Goal: Transaction & Acquisition: Purchase product/service

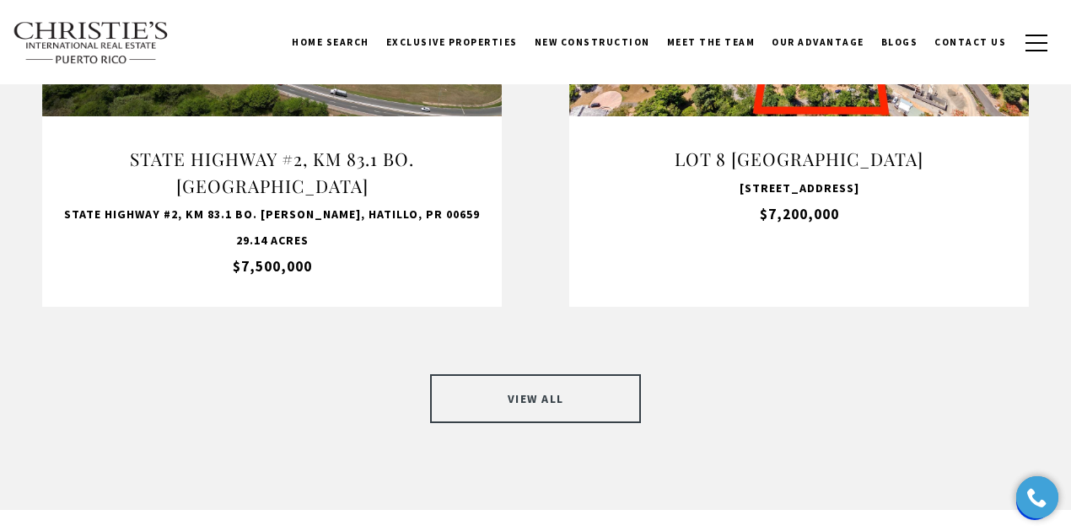
click at [518, 374] on link "VIEW ALL" at bounding box center [535, 398] width 211 height 49
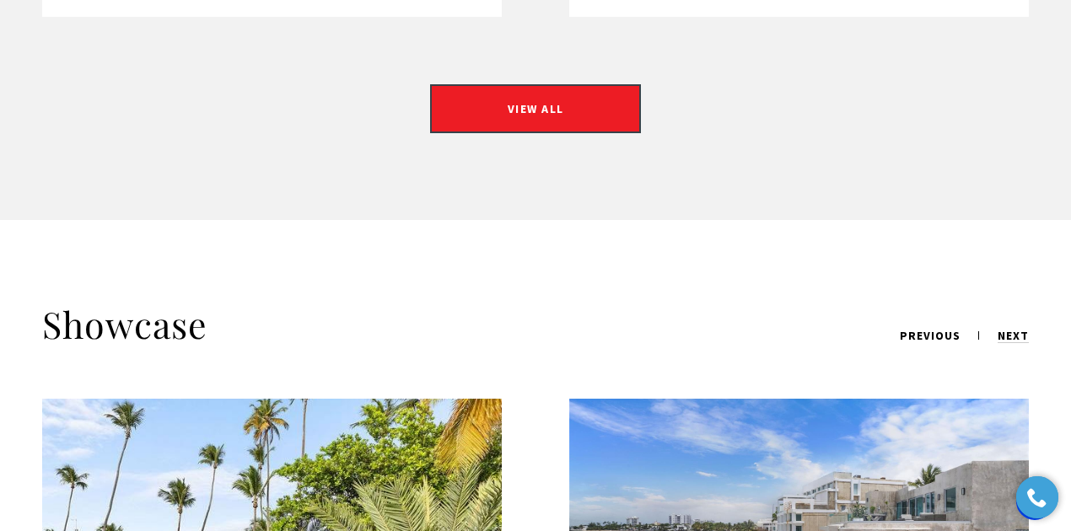
scroll to position [2079, 0]
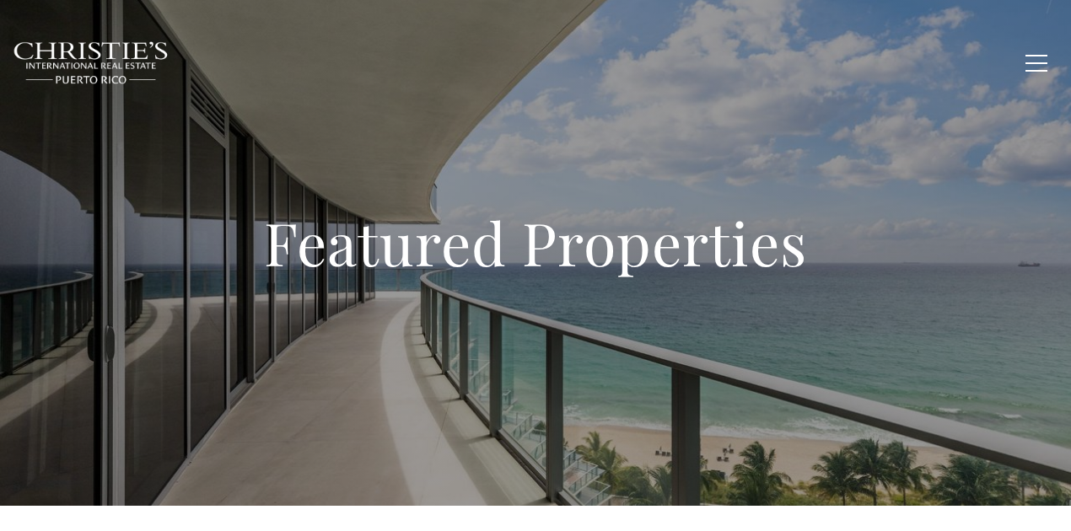
type input "**********"
type input "*********"
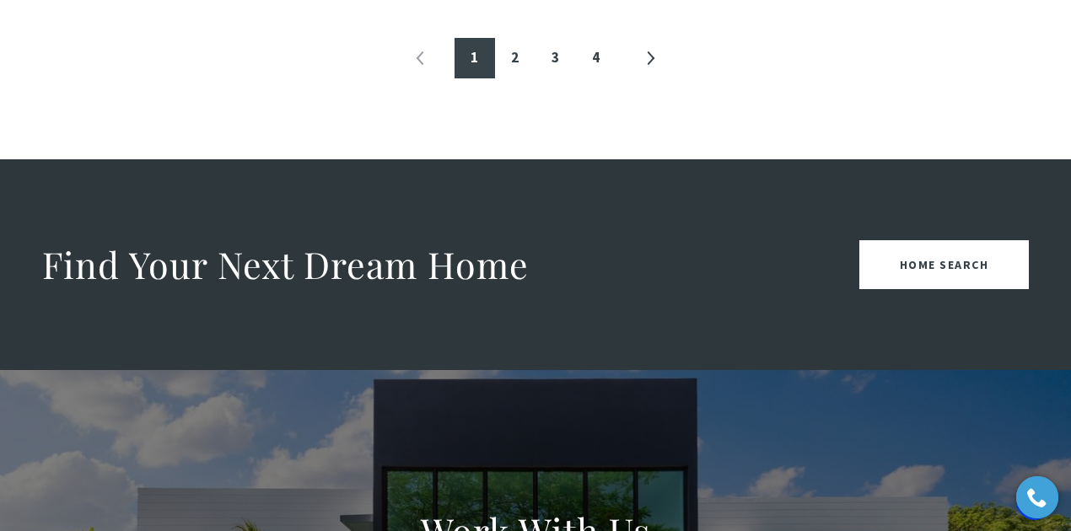
scroll to position [2079, 0]
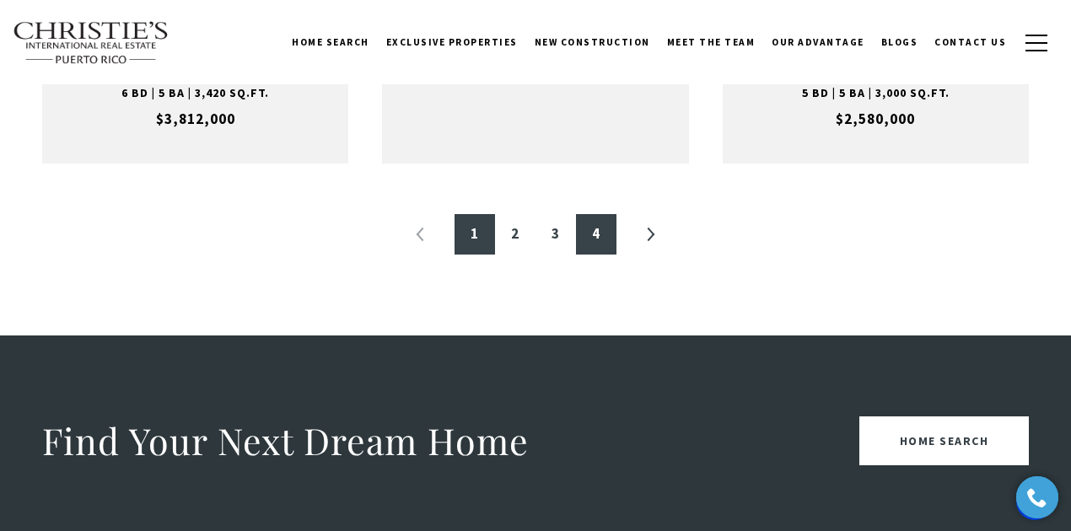
click at [595, 244] on link "4" at bounding box center [596, 234] width 40 height 40
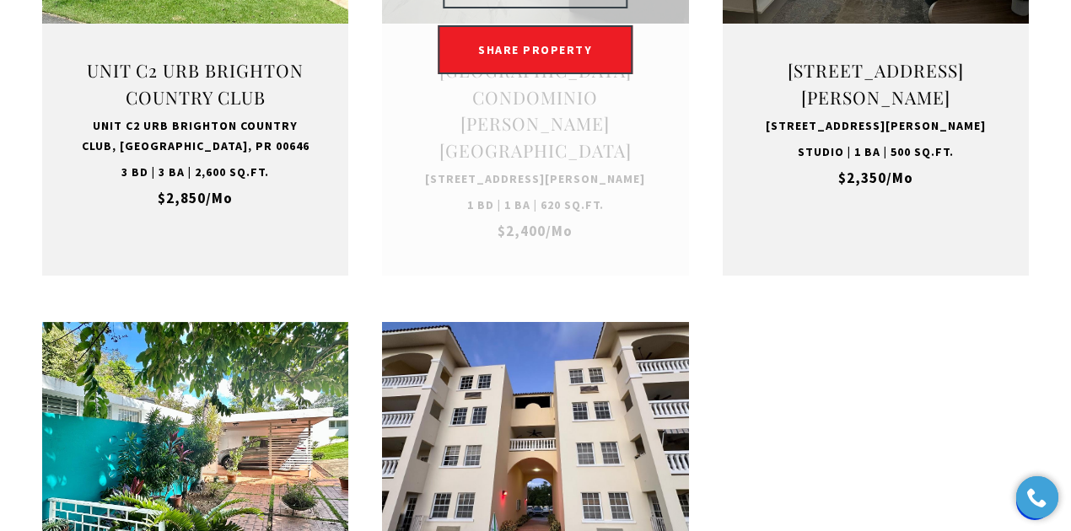
scroll to position [1461, 0]
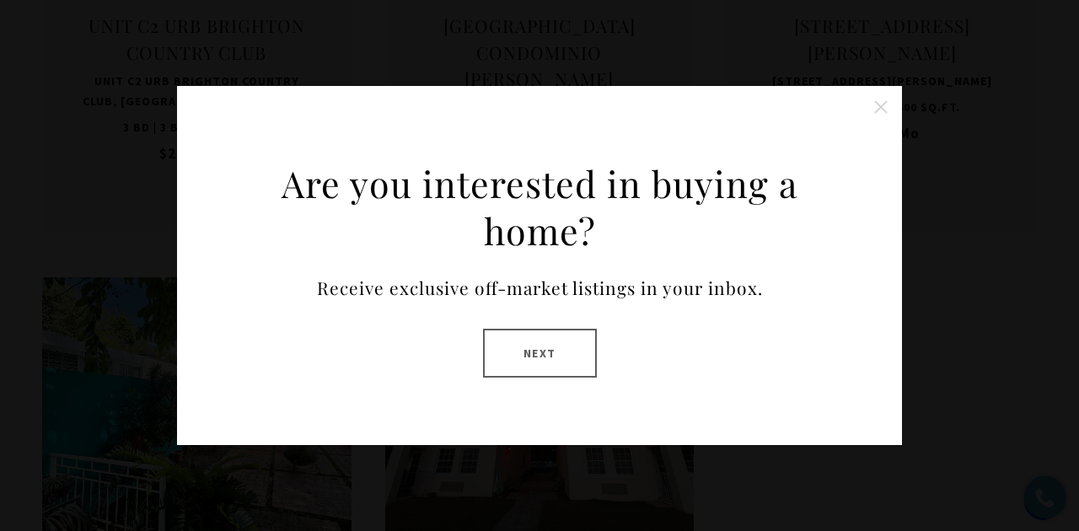
click at [880, 99] on button "Close this option" at bounding box center [881, 107] width 34 height 34
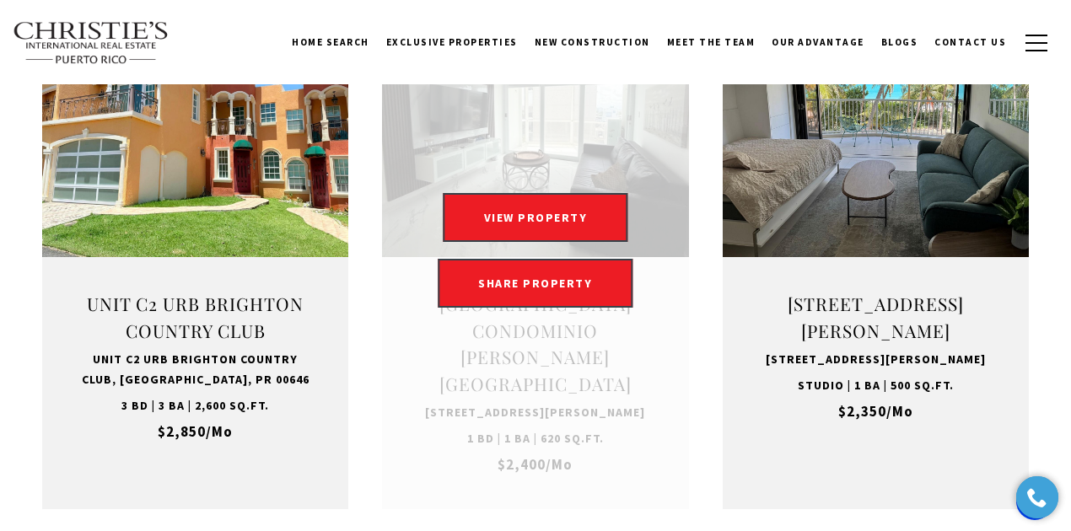
scroll to position [1180, 0]
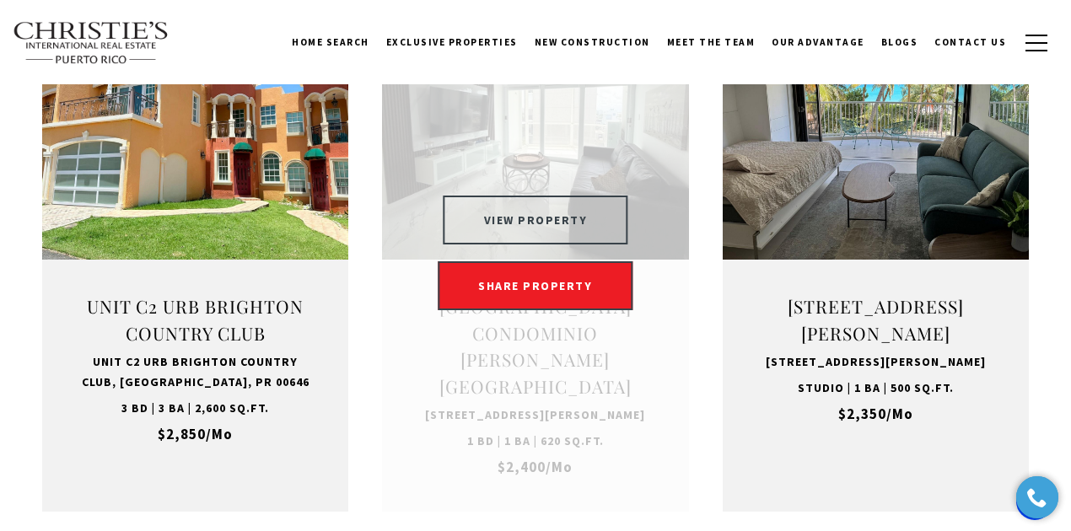
click at [525, 244] on button "VIEW PROPERTY" at bounding box center [535, 220] width 185 height 49
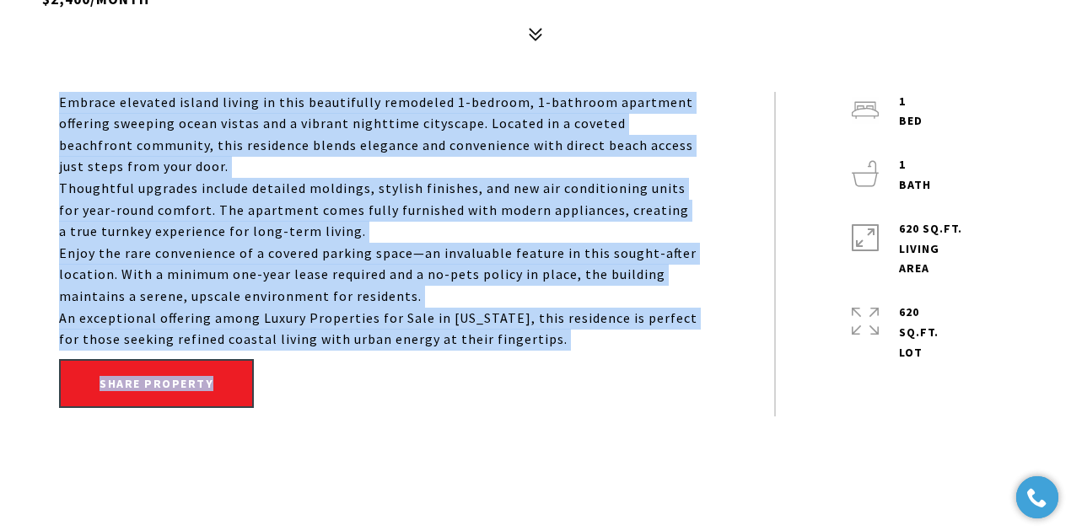
scroll to position [674, 0]
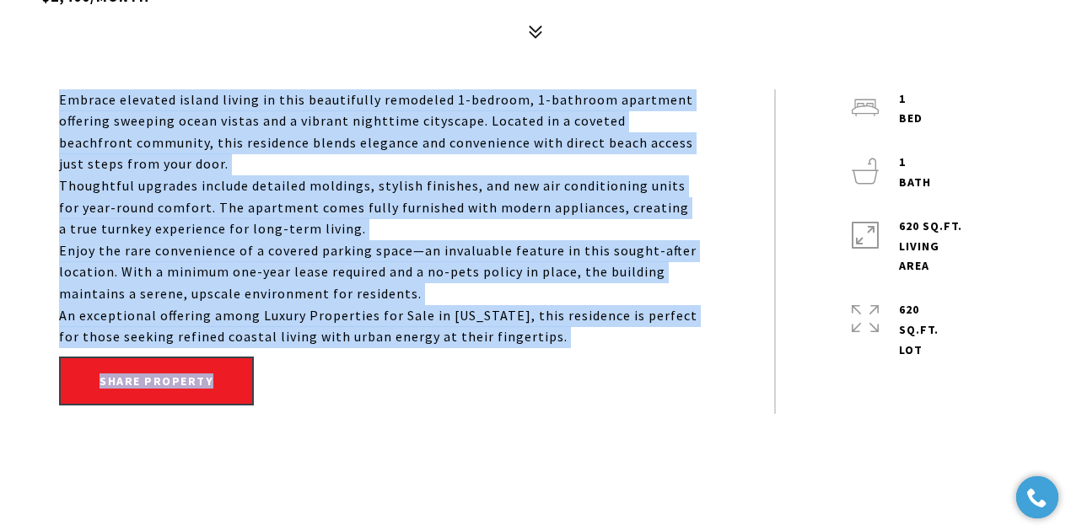
drag, startPoint x: 46, startPoint y: 268, endPoint x: 564, endPoint y: 333, distance: 521.7
click at [564, 333] on div "Embrace elevated island living in this beautifully remodeled 1-bedroom, 1-bathr…" at bounding box center [535, 251] width 1037 height 325
copy div "Embrace elevated island living in this beautifully remodeled 1-bedroom, 1-bathr…"
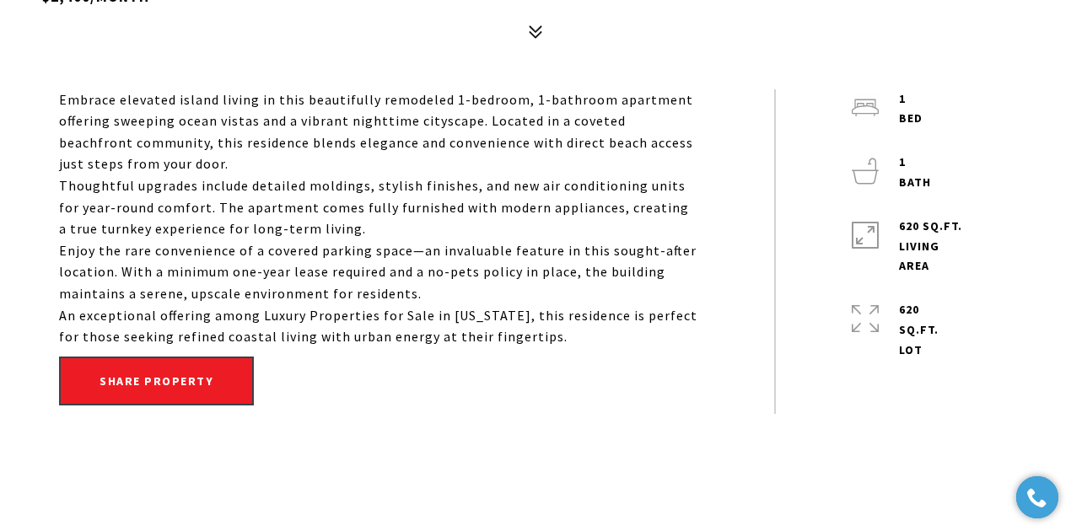
drag, startPoint x: 59, startPoint y: 105, endPoint x: 592, endPoint y: 329, distance: 578.1
click at [592, 329] on div "Embrace elevated island living in this beautifully remodeled 1-bedroom, 1-bathr…" at bounding box center [378, 218] width 639 height 259
copy div "Embrace elevated island living in this beautifully remodeled 1-bedroom, 1-bathr…"
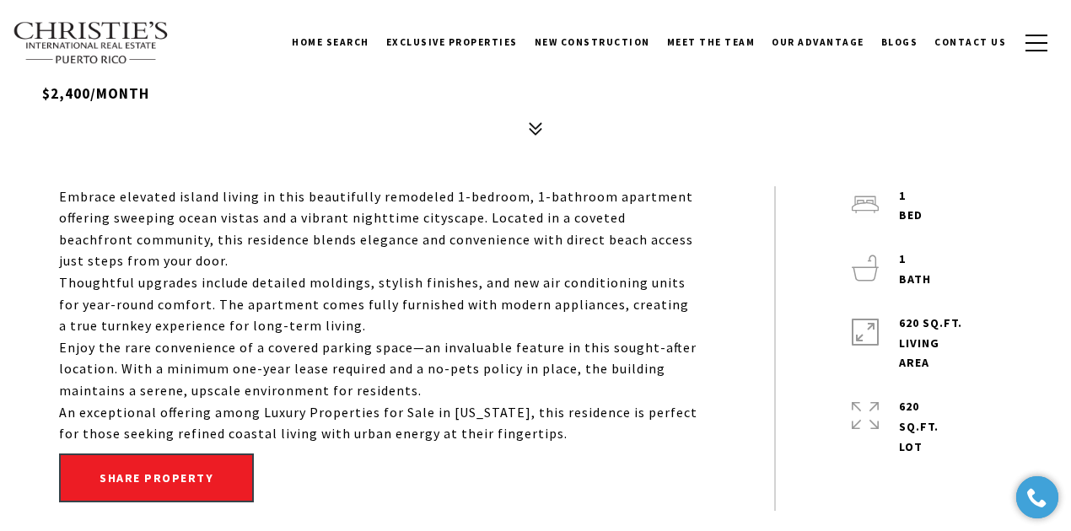
scroll to position [506, 0]
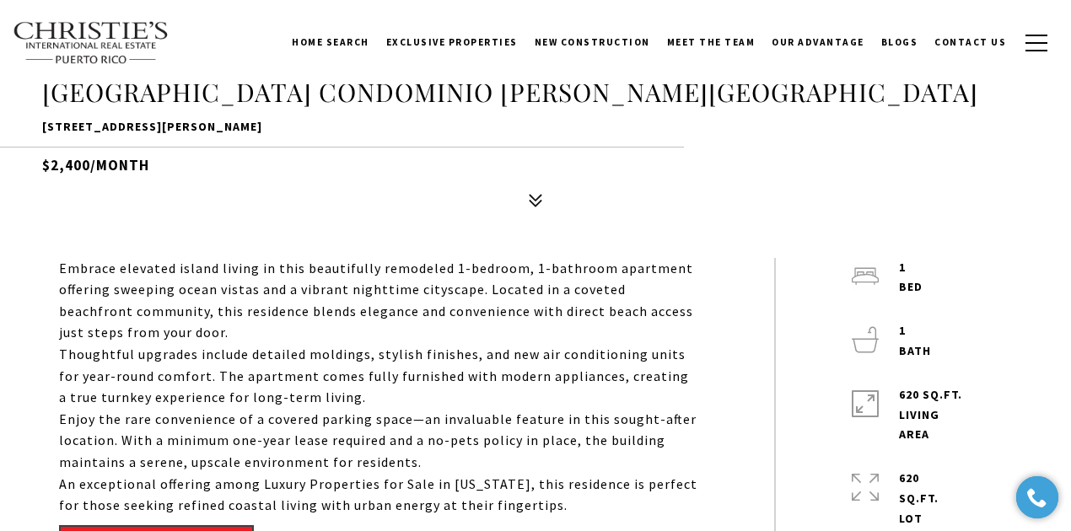
click at [380, 262] on p "Embrace elevated island living in this beautifully remodeled 1-bedroom, 1-bathr…" at bounding box center [378, 301] width 639 height 86
click at [255, 248] on div "Embrace elevated island living in this beautifully remodeled 1-bedroom, 1-bathr…" at bounding box center [535, 431] width 1071 height 380
click at [161, 295] on p "Embrace elevated island living in this beautifully remodeled 1-bedroom, 1-bathr…" at bounding box center [378, 301] width 639 height 86
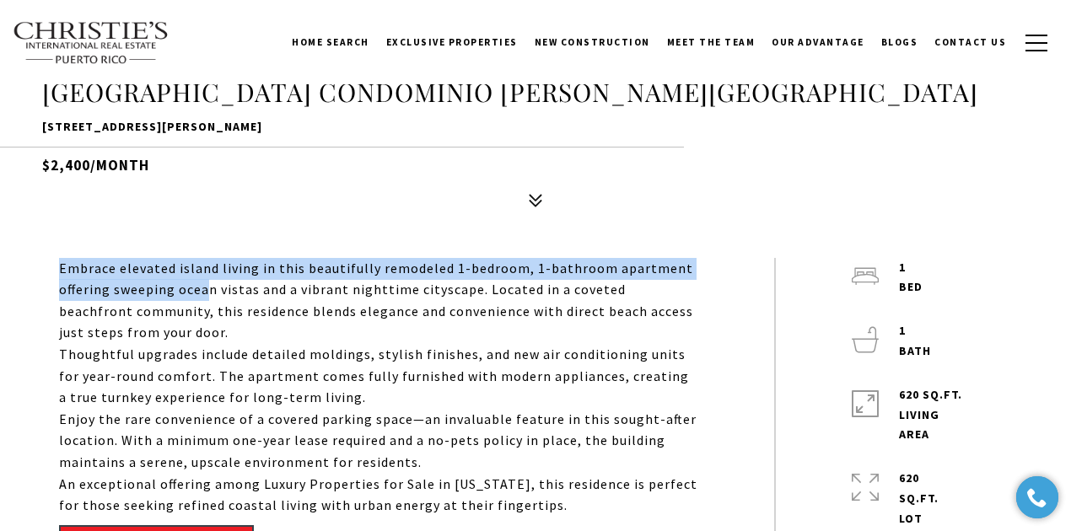
drag, startPoint x: 54, startPoint y: 270, endPoint x: 206, endPoint y: 279, distance: 152.0
click at [206, 279] on div "Embrace elevated island living in this beautifully remodeled 1-bedroom, 1-bathr…" at bounding box center [535, 420] width 1037 height 325
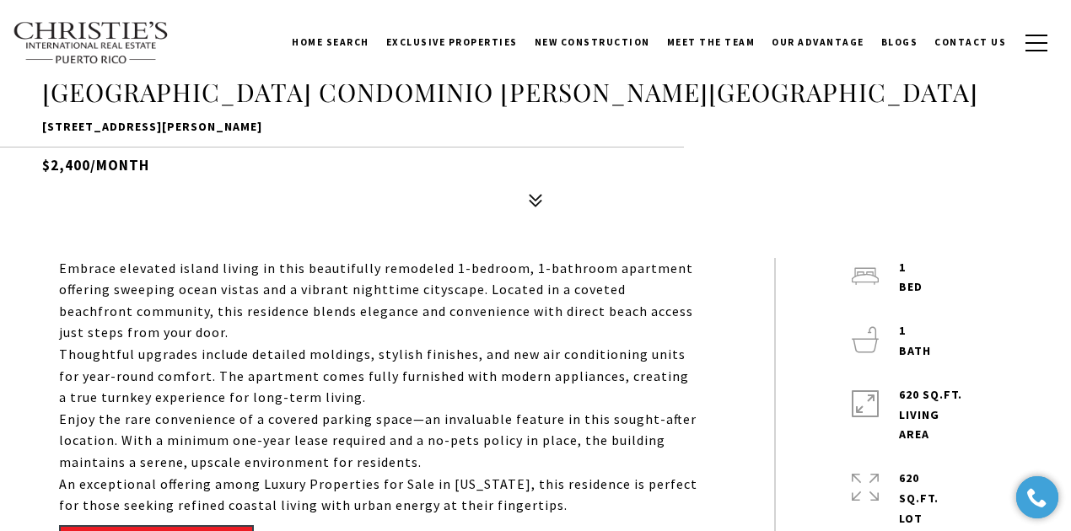
click at [274, 341] on p "Embrace elevated island living in this beautifully remodeled 1-bedroom, 1-bathr…" at bounding box center [378, 301] width 639 height 86
click at [239, 336] on p "Embrace elevated island living in this beautifully remodeled 1-bedroom, 1-bathr…" at bounding box center [378, 301] width 639 height 86
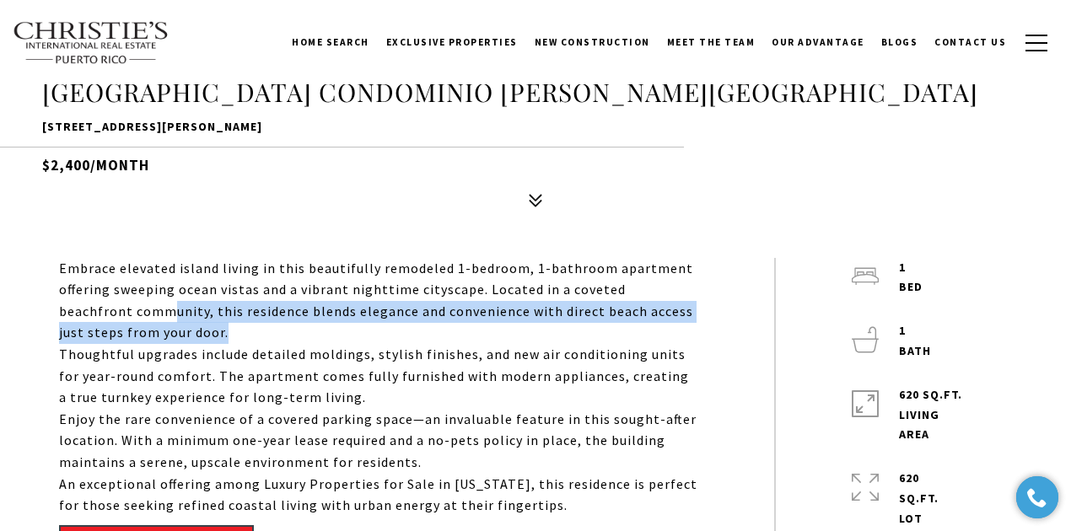
drag, startPoint x: 227, startPoint y: 338, endPoint x: 99, endPoint y: 314, distance: 130.5
click at [99, 314] on p "Embrace elevated island living in this beautifully remodeled 1-bedroom, 1-bathr…" at bounding box center [378, 301] width 639 height 86
click at [199, 303] on p "Embrace elevated island living in this beautifully remodeled 1-bedroom, 1-bathr…" at bounding box center [378, 301] width 639 height 86
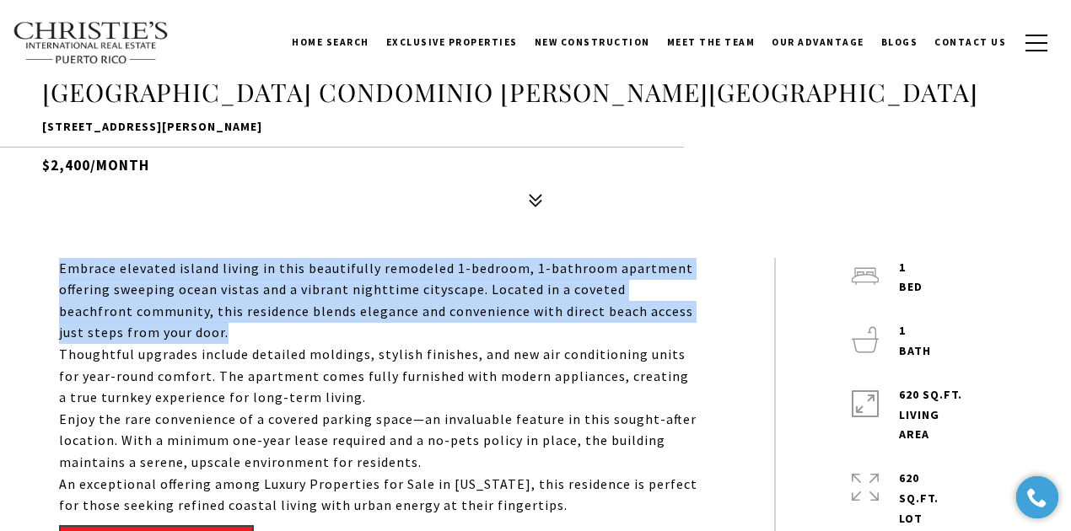
drag, startPoint x: 170, startPoint y: 334, endPoint x: 42, endPoint y: 271, distance: 142.9
click at [42, 271] on div "Embrace elevated island living in this beautifully remodeled 1-bedroom, 1-bathr…" at bounding box center [535, 420] width 1037 height 325
copy p "Embrace elevated island living in this beautifully remodeled 1-bedroom, 1-bathr…"
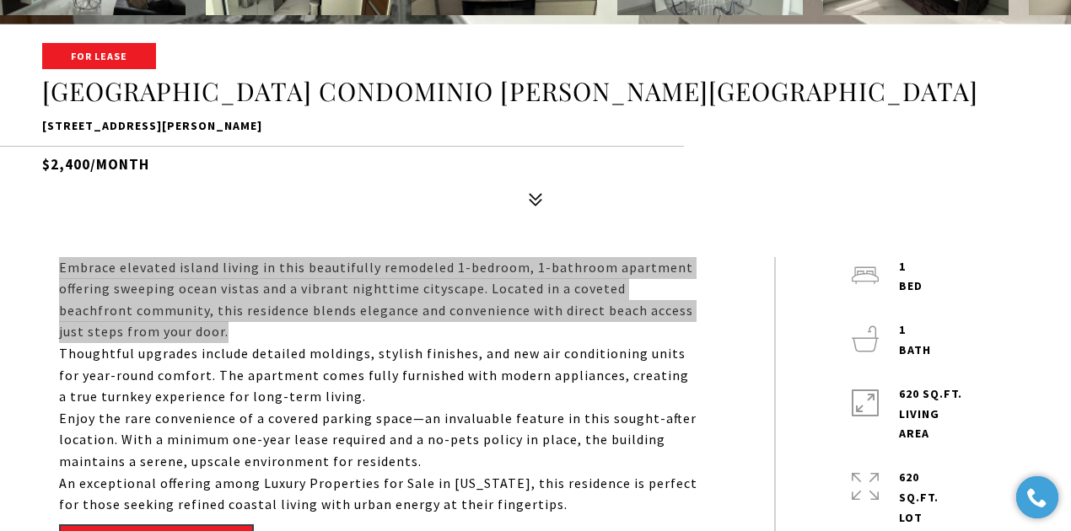
scroll to position [562, 0]
